Goal: Task Accomplishment & Management: Complete application form

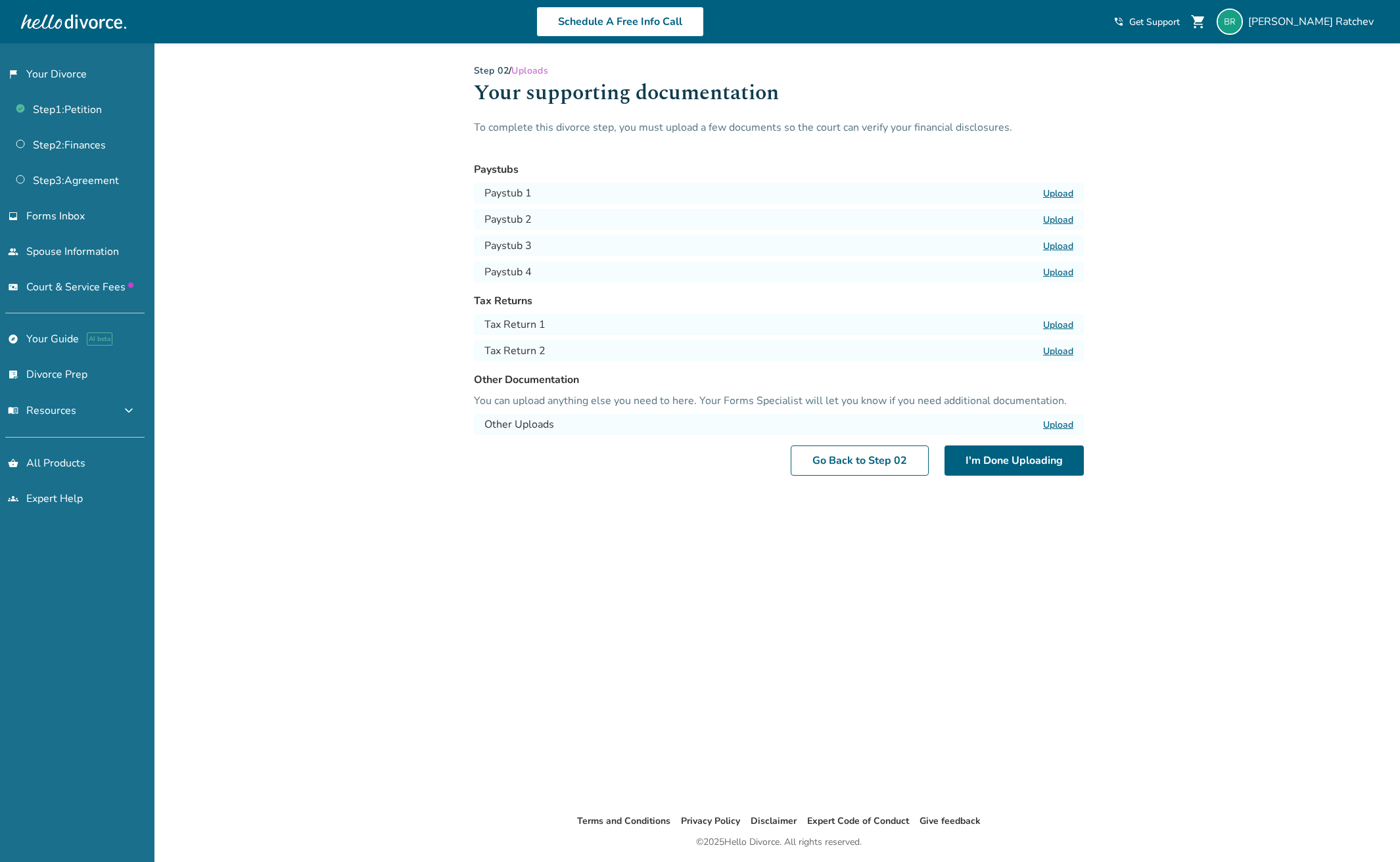
click at [1056, 324] on label "Upload" at bounding box center [1058, 325] width 31 height 12
click at [0, 0] on input "Upload" at bounding box center [0, 0] width 0 height 0
click at [1010, 322] on button "Delete" at bounding box center [1011, 326] width 36 height 13
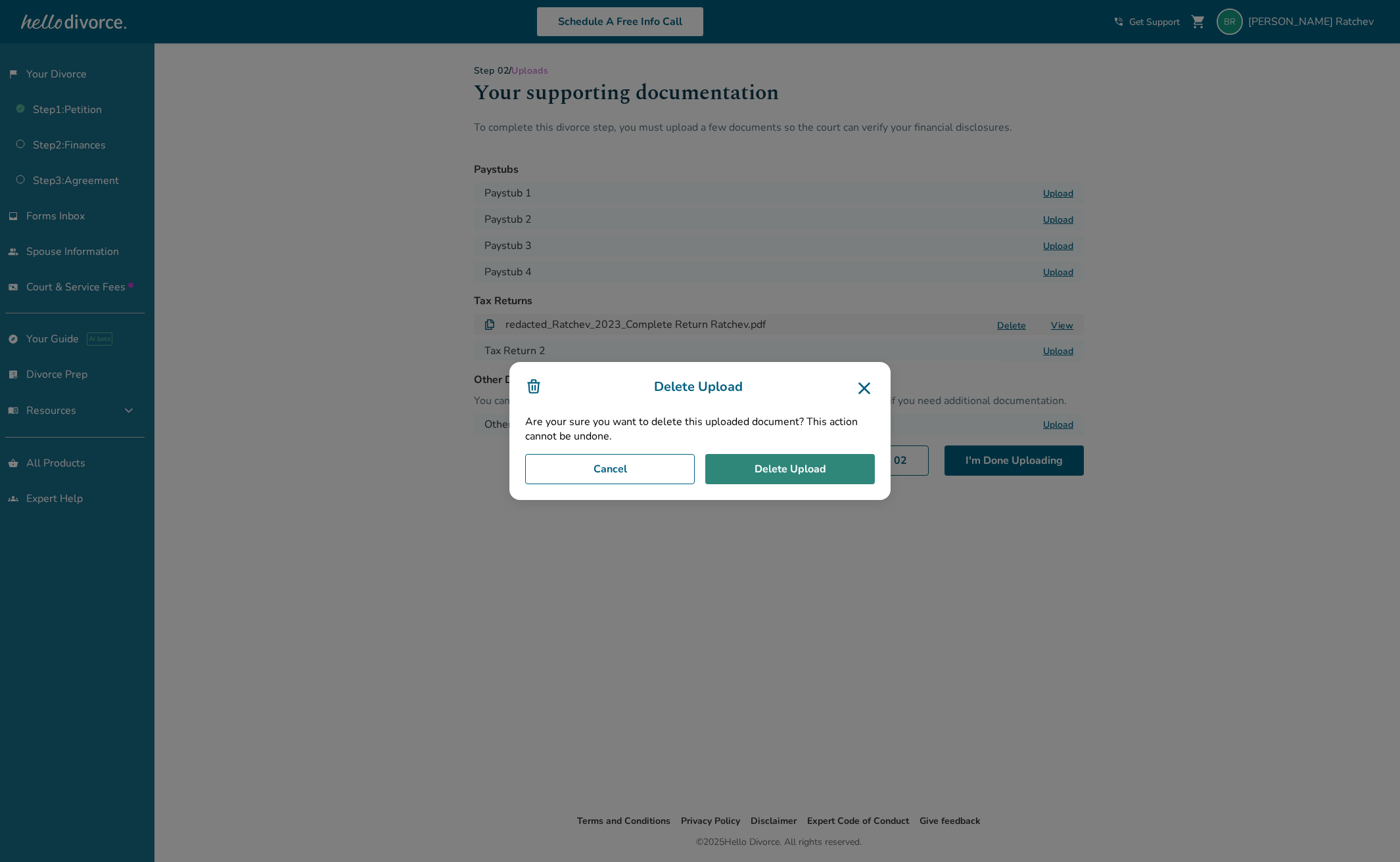
click at [834, 474] on button "Delete Upload" at bounding box center [789, 469] width 169 height 31
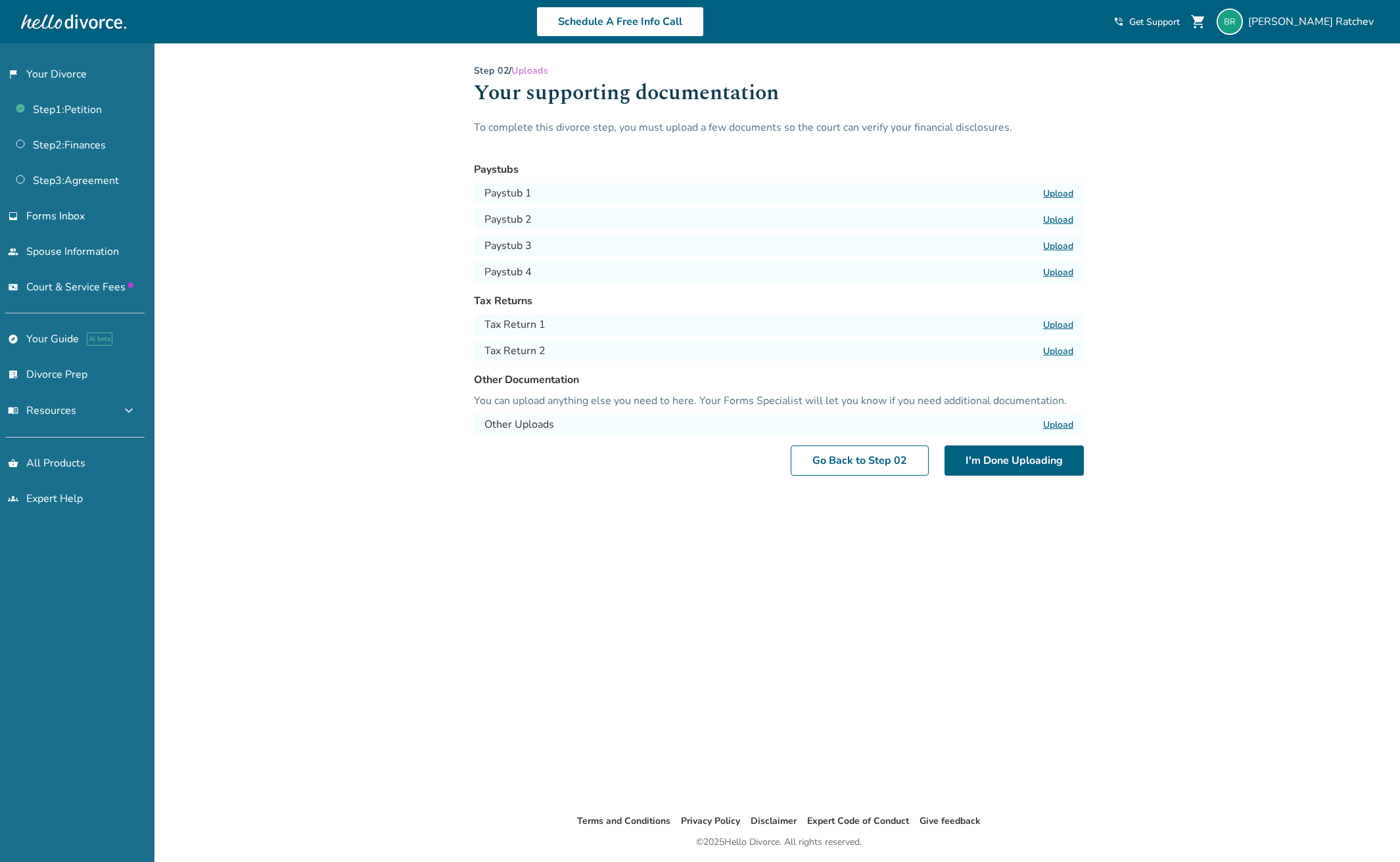
click at [1056, 319] on label "Upload" at bounding box center [1058, 325] width 31 height 12
click at [0, 0] on input "Upload" at bounding box center [0, 0] width 0 height 0
click at [1058, 349] on label "Upload" at bounding box center [1058, 351] width 31 height 12
click at [0, 0] on input "Upload" at bounding box center [0, 0] width 0 height 0
click at [1064, 192] on label "Upload" at bounding box center [1058, 193] width 31 height 12
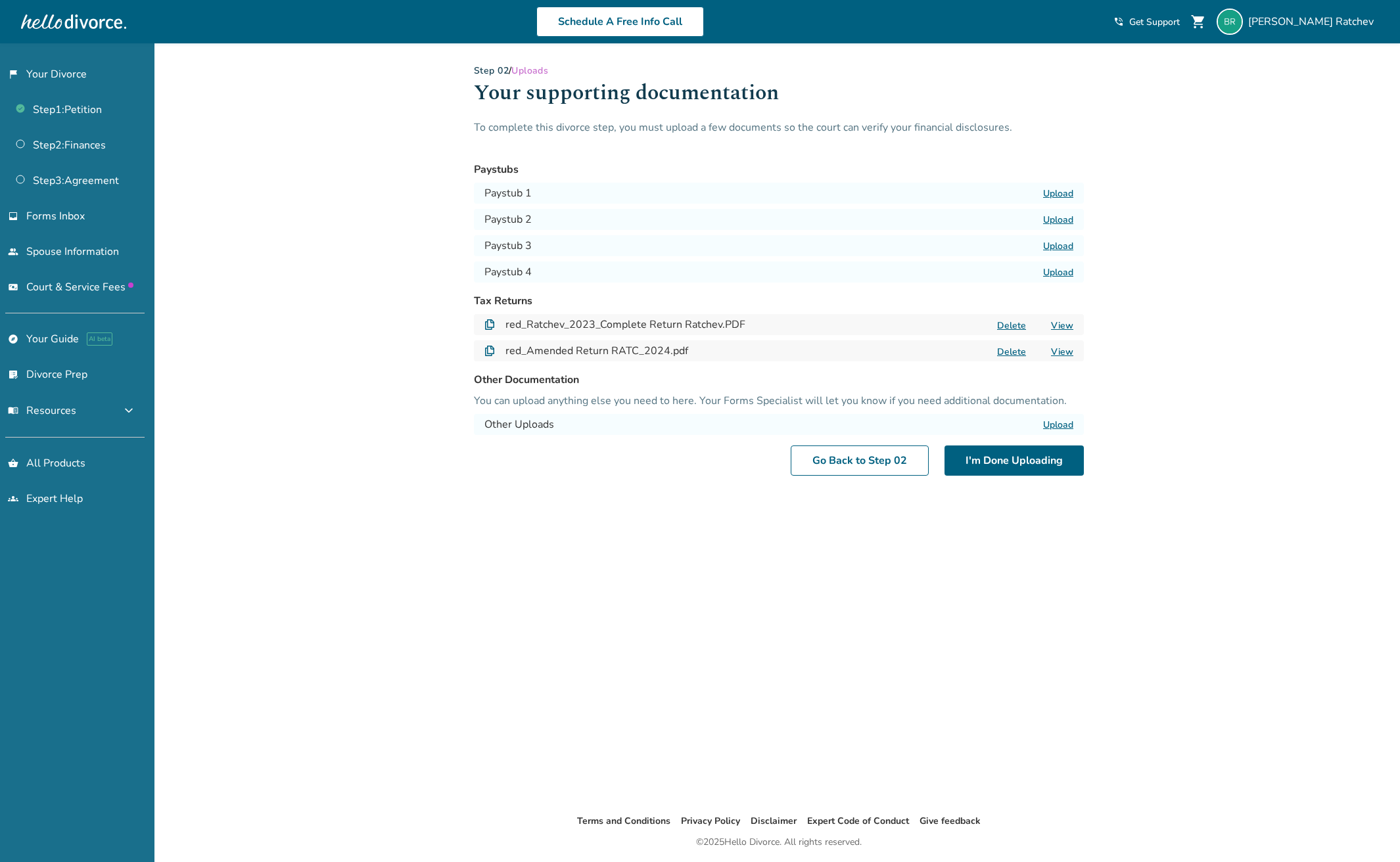
click at [0, 0] on input "Upload" at bounding box center [0, 0] width 0 height 0
click at [1065, 219] on label "Upload" at bounding box center [1058, 219] width 31 height 12
click at [0, 0] on input "Upload" at bounding box center [0, 0] width 0 height 0
click at [1056, 247] on label "Upload" at bounding box center [1058, 245] width 31 height 12
click at [0, 0] on input "Upload" at bounding box center [0, 0] width 0 height 0
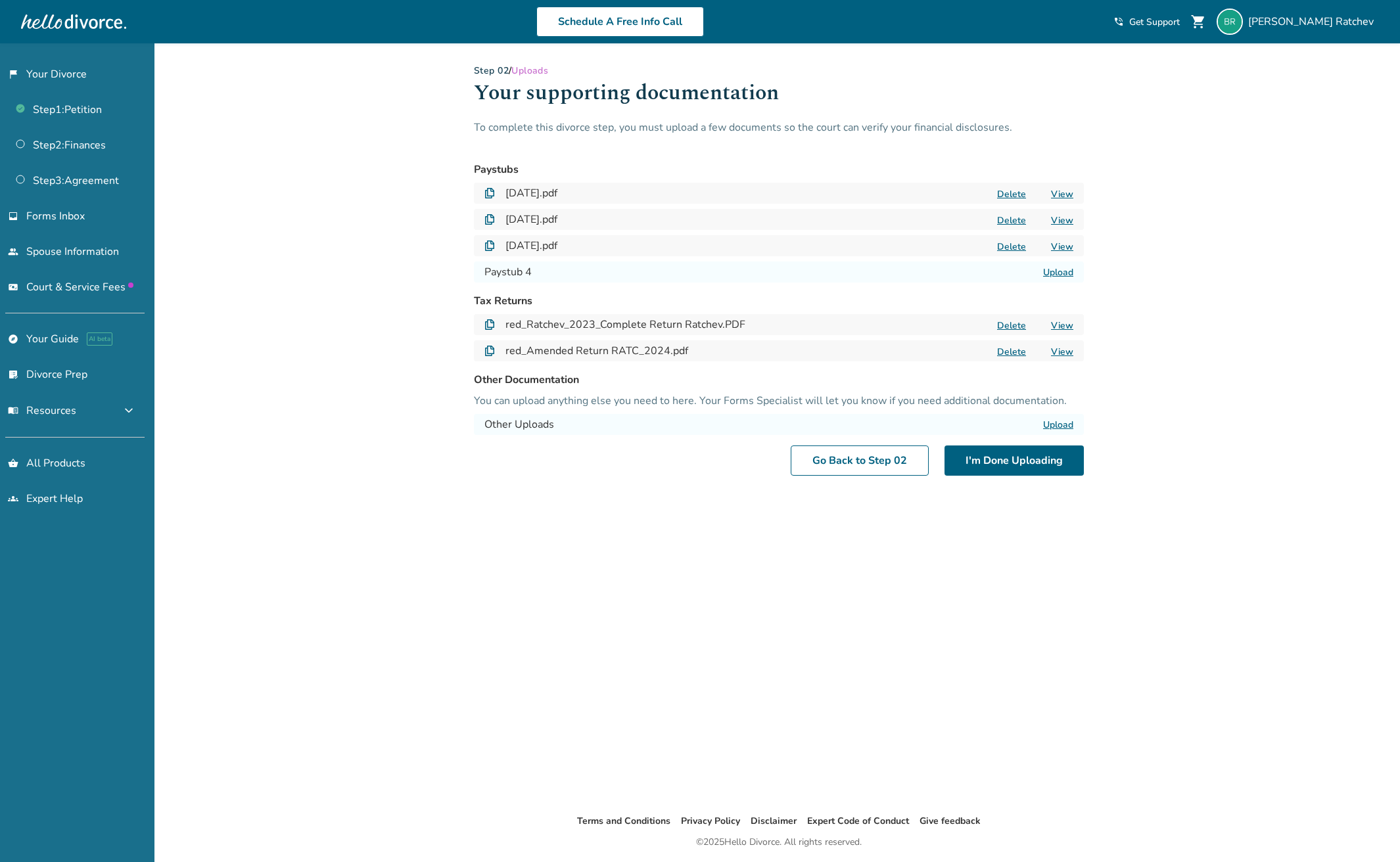
click at [1060, 271] on label "Upload" at bounding box center [1058, 272] width 31 height 12
click at [0, 0] on input "Upload" at bounding box center [0, 0] width 0 height 0
